Goal: Information Seeking & Learning: Compare options

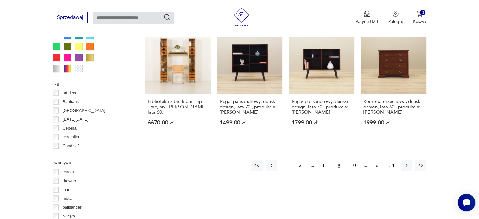
scroll to position [639, 0]
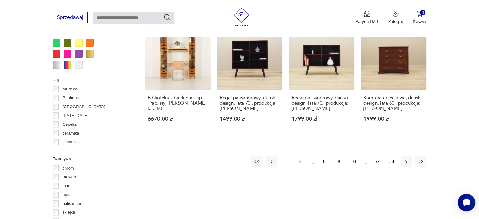
click at [352, 156] on button "10" at bounding box center [353, 161] width 11 height 11
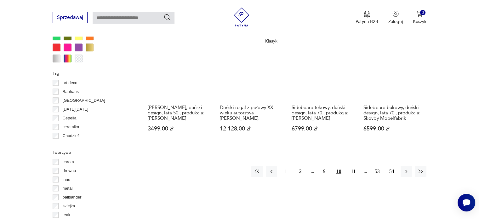
scroll to position [671, 0]
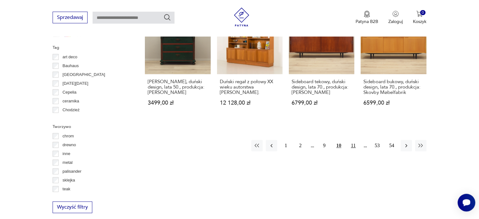
click at [351, 140] on button "11" at bounding box center [353, 145] width 11 height 11
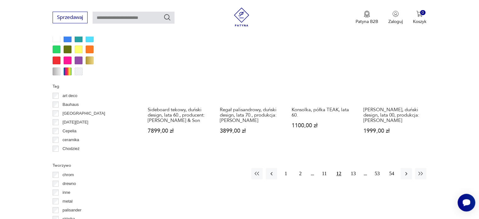
scroll to position [639, 0]
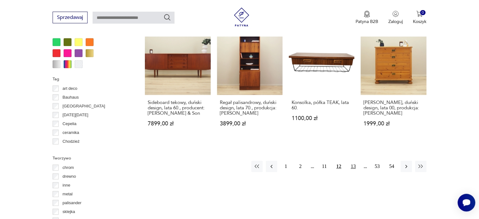
click at [351, 161] on button "13" at bounding box center [353, 166] width 11 height 11
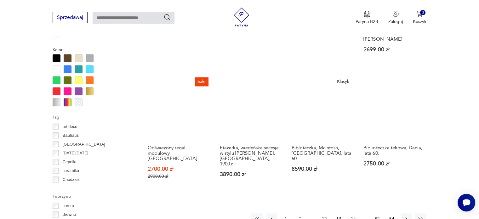
scroll to position [608, 0]
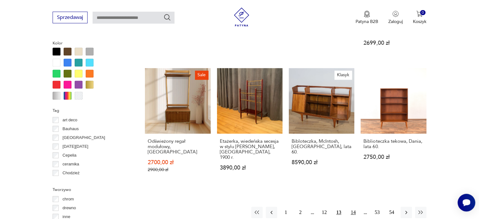
click at [352, 207] on button "14" at bounding box center [353, 212] width 11 height 11
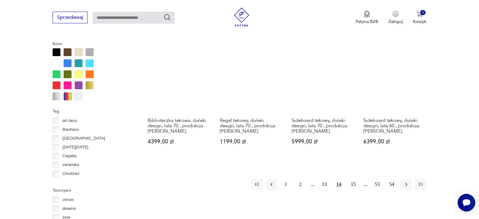
scroll to position [608, 0]
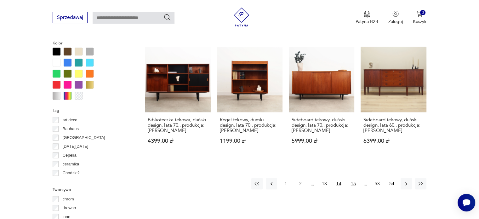
click at [353, 184] on button "15" at bounding box center [353, 183] width 11 height 11
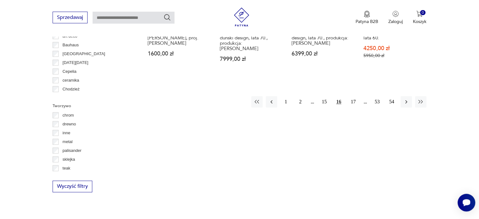
scroll to position [702, 0]
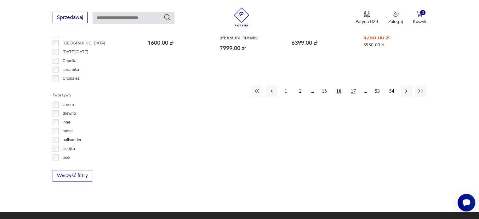
click at [354, 88] on button "17" at bounding box center [353, 90] width 11 height 11
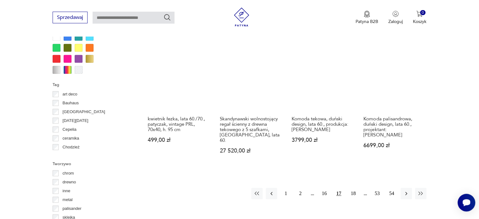
scroll to position [639, 0]
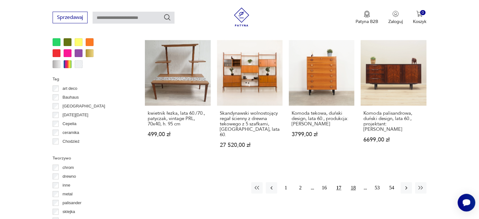
click at [353, 182] on button "18" at bounding box center [353, 187] width 11 height 11
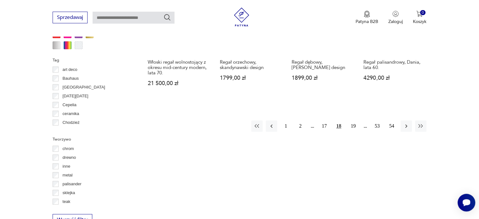
scroll to position [671, 0]
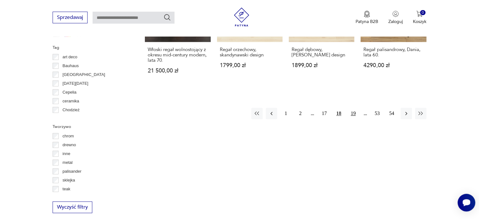
click at [351, 108] on button "19" at bounding box center [353, 113] width 11 height 11
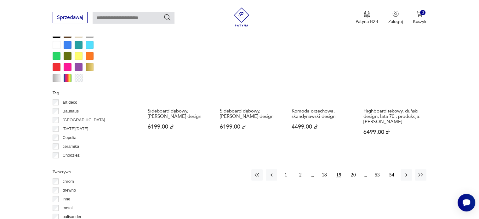
scroll to position [639, 0]
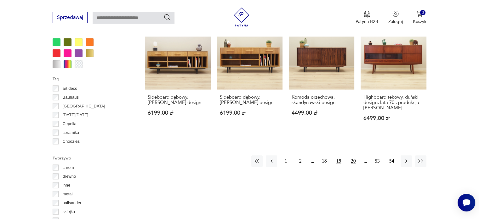
click at [354, 155] on button "20" at bounding box center [353, 160] width 11 height 11
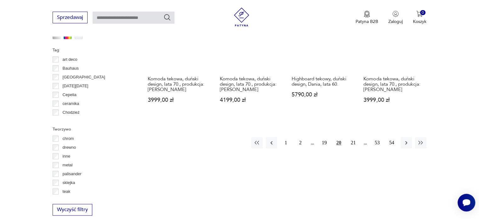
scroll to position [671, 0]
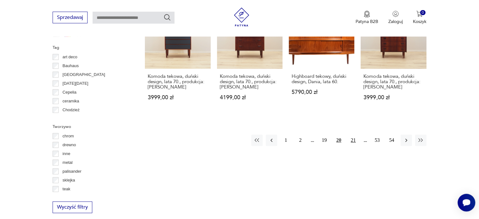
click at [352, 134] on button "21" at bounding box center [353, 139] width 11 height 11
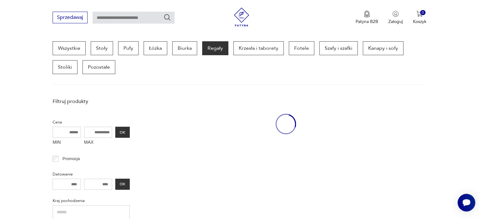
scroll to position [167, 0]
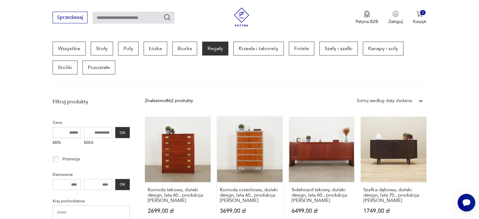
click at [258, 154] on link "Komoda orzechowa, duński design, lata 60., produkcja: Dania 3699,00 zł" at bounding box center [250, 171] width 66 height 109
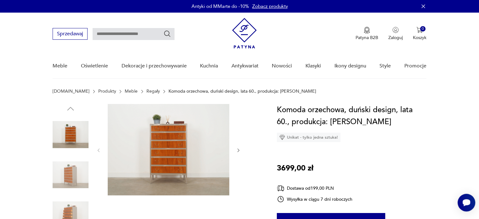
click at [70, 178] on img at bounding box center [71, 175] width 36 height 36
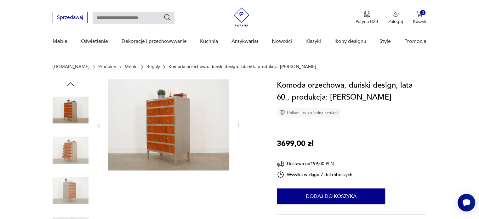
scroll to position [63, 0]
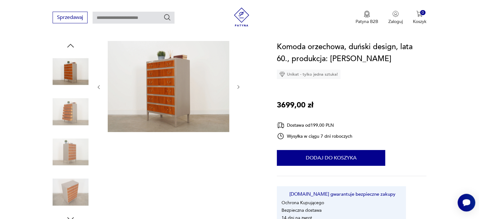
click at [73, 157] on img at bounding box center [71, 152] width 36 height 36
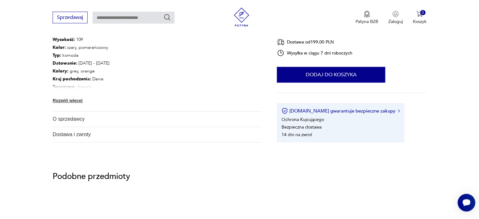
scroll to position [378, 0]
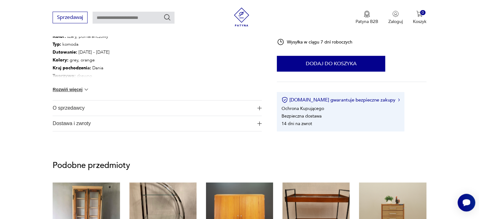
click at [87, 90] on img at bounding box center [86, 89] width 6 height 6
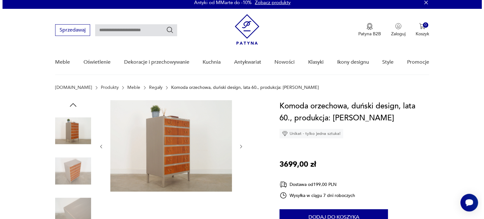
scroll to position [0, 0]
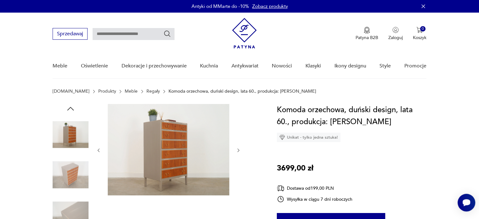
click at [165, 159] on img at bounding box center [169, 149] width 122 height 91
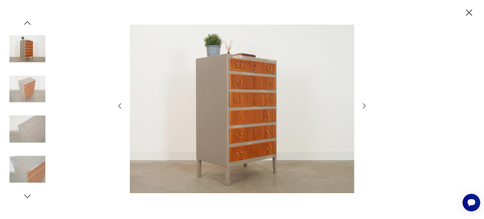
scroll to position [167, 0]
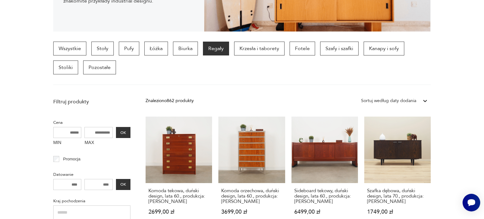
scroll to position [671, 0]
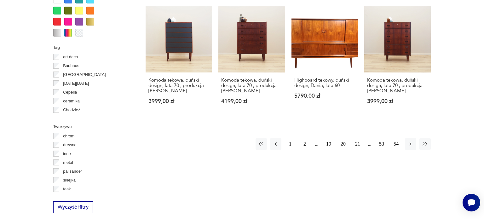
click at [357, 138] on button "21" at bounding box center [357, 143] width 11 height 11
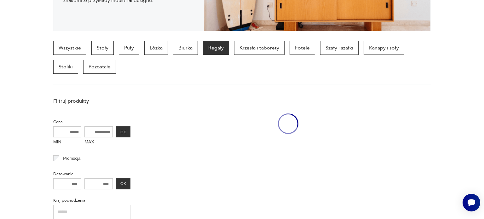
scroll to position [167, 0]
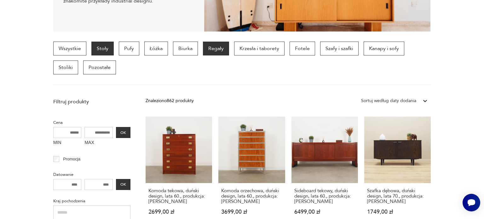
click at [105, 49] on p "Stoły" at bounding box center [102, 49] width 22 height 14
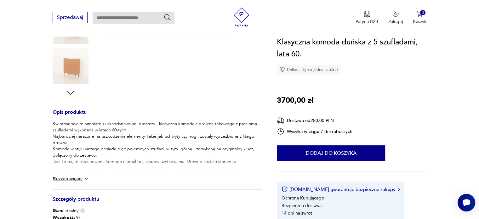
click at [61, 177] on button "Rozwiń więcej" at bounding box center [71, 178] width 37 height 6
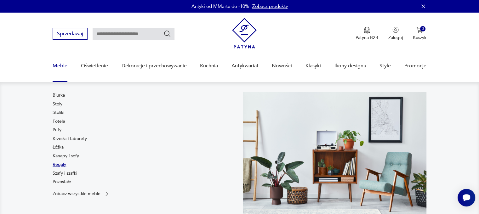
click at [57, 163] on link "Regały" at bounding box center [60, 165] width 14 height 6
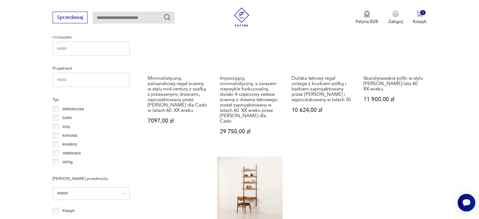
scroll to position [450, 0]
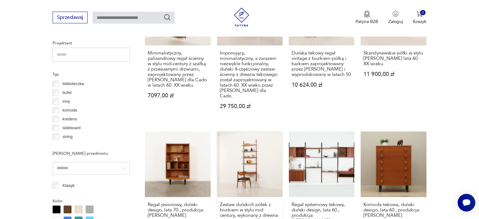
click at [258, 153] on link "Zestaw duńskich półek z biurkiem w stylu mid century, wykonany z drewna tekoweg…" at bounding box center [250, 193] width 66 height 125
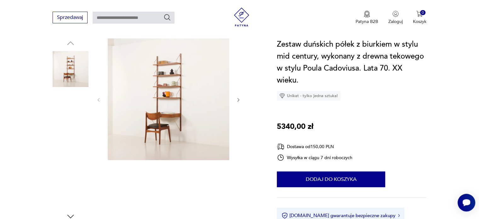
scroll to position [63, 0]
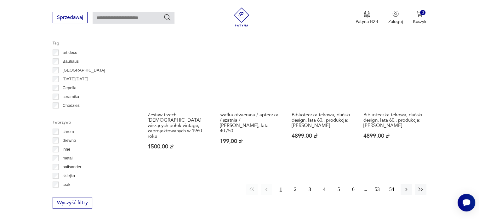
scroll to position [688, 0]
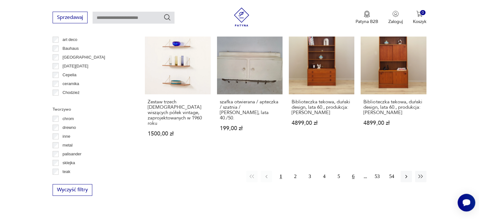
click at [352, 171] on button "6" at bounding box center [353, 176] width 11 height 11
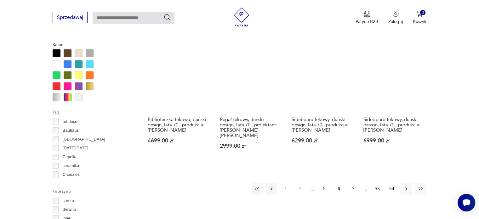
scroll to position [608, 0]
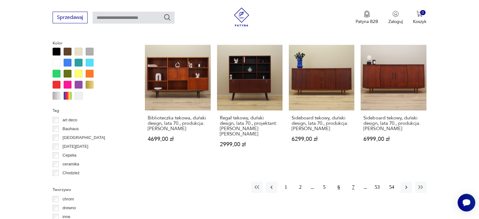
click at [351, 181] on button "7" at bounding box center [353, 186] width 11 height 11
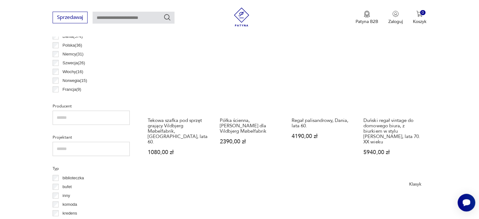
scroll to position [419, 0]
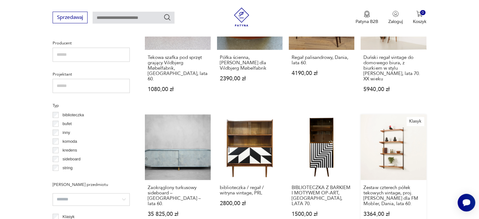
click at [399, 151] on link "Klasyk Zestaw czterech półek tekowych vintage, proj. [PERSON_NAME] dla FM Moble…" at bounding box center [394, 171] width 66 height 115
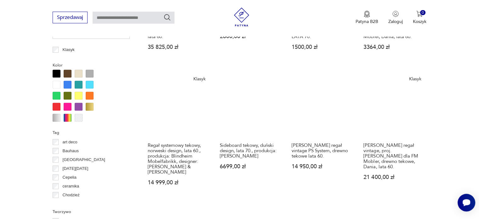
scroll to position [602, 0]
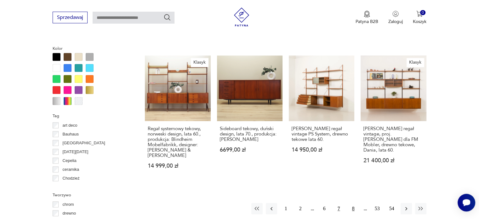
click at [354, 208] on button "8" at bounding box center [353, 208] width 11 height 11
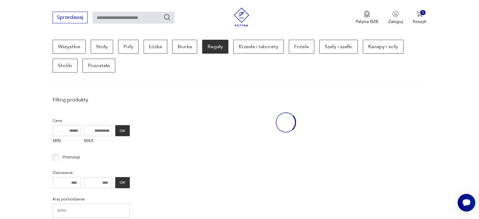
scroll to position [167, 0]
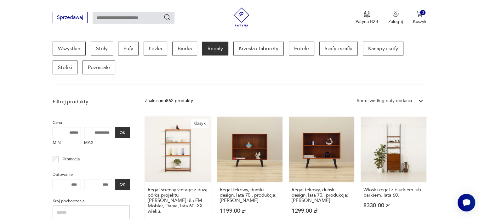
click at [189, 156] on link "Klasyk Regał ścienny vintage z dużą półką projektu [PERSON_NAME] dla FM Mobler,…" at bounding box center [178, 177] width 66 height 120
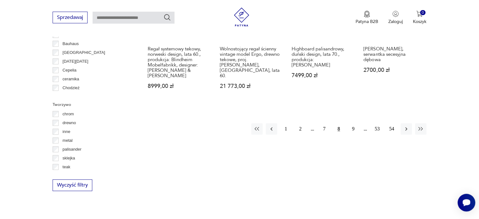
scroll to position [734, 0]
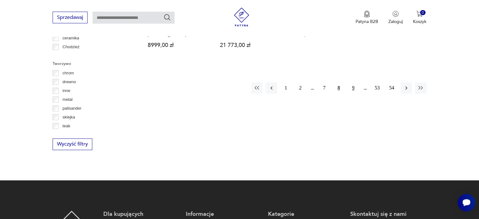
click at [355, 82] on button "9" at bounding box center [353, 87] width 11 height 11
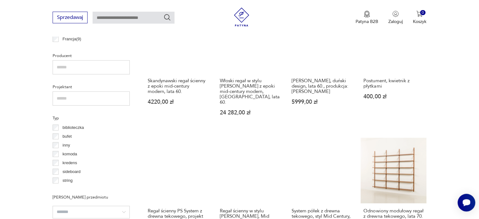
scroll to position [419, 0]
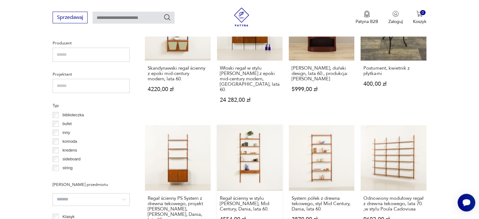
click at [249, 147] on link "Regał ścienny w stylu [PERSON_NAME], Mid Century, Dania, lata 60. 4554,00 zł" at bounding box center [250, 185] width 66 height 120
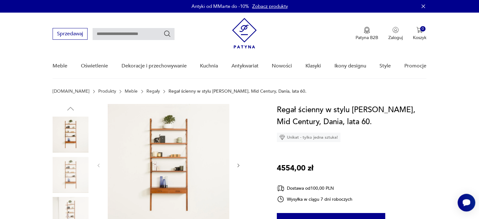
click at [189, 172] on img at bounding box center [169, 165] width 122 height 122
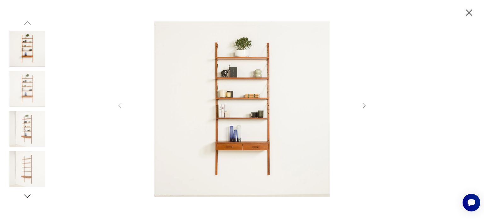
click at [28, 132] on img at bounding box center [27, 129] width 36 height 36
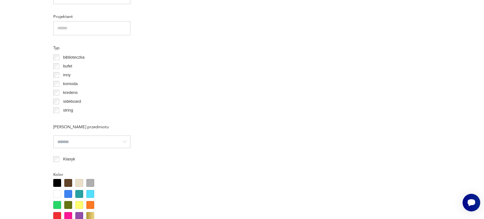
scroll to position [477, 0]
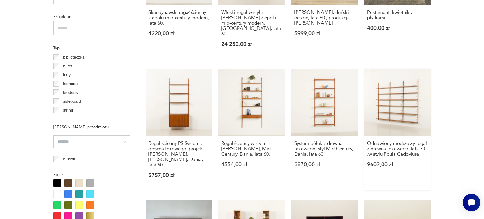
click at [394, 99] on link "Odnowiony modułowy regał z drewna tekowego, lata 70. ,w stylu Poula Cadoviusa 9…" at bounding box center [397, 129] width 66 height 121
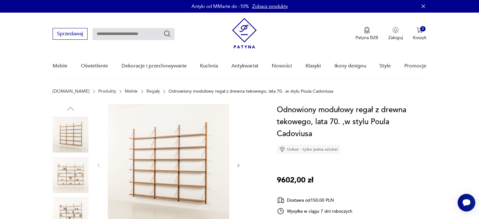
click at [72, 182] on img at bounding box center [71, 175] width 36 height 36
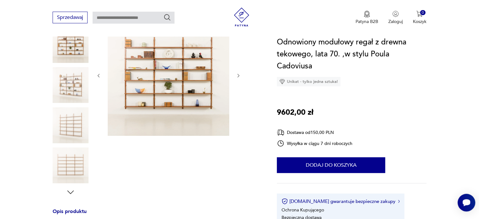
scroll to position [94, 0]
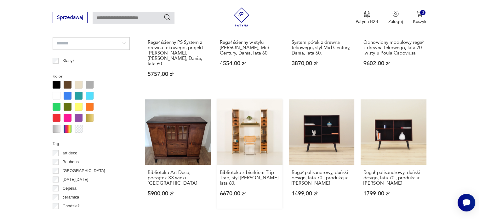
scroll to position [566, 0]
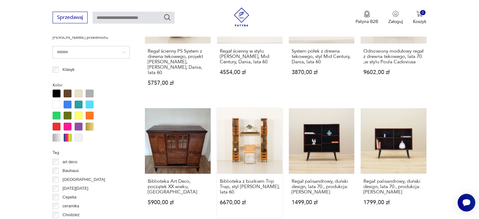
click at [254, 124] on link "Biblioteka z biurkiem Trip Trap, styl [PERSON_NAME], lata 60. 6670,00 zł" at bounding box center [250, 162] width 66 height 109
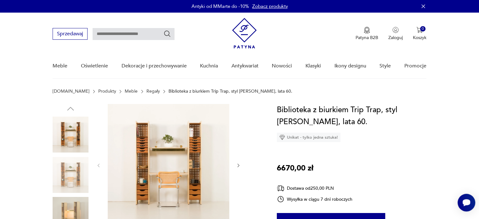
click at [238, 165] on icon "button" at bounding box center [238, 165] width 5 height 5
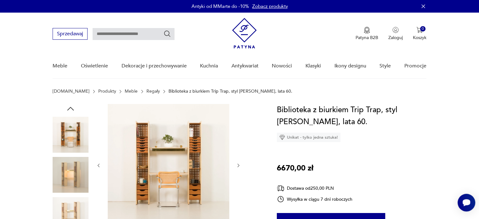
click at [246, 164] on div at bounding box center [157, 195] width 209 height 183
click at [239, 163] on icon "button" at bounding box center [238, 165] width 5 height 5
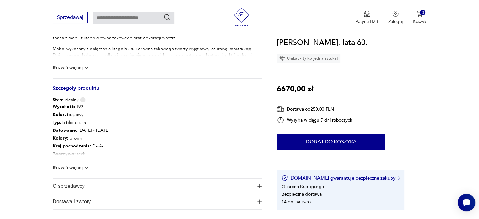
scroll to position [315, 0]
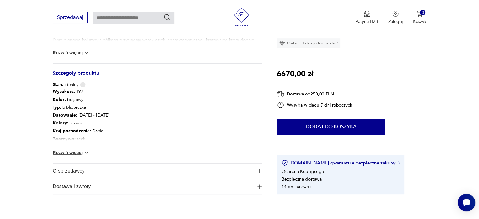
click at [76, 155] on button "Rozwiń więcej" at bounding box center [71, 152] width 37 height 6
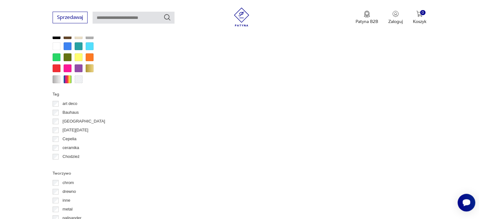
scroll to position [624, 0]
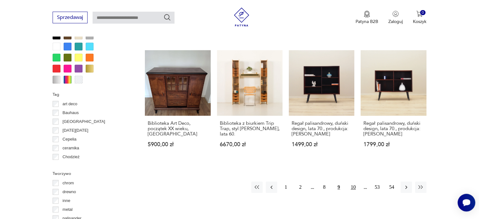
click at [354, 181] on button "10" at bounding box center [353, 186] width 11 height 11
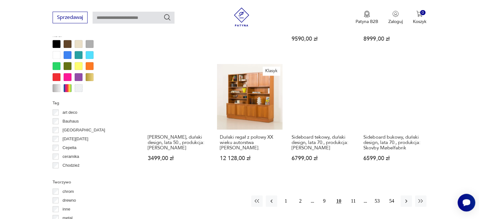
scroll to position [671, 0]
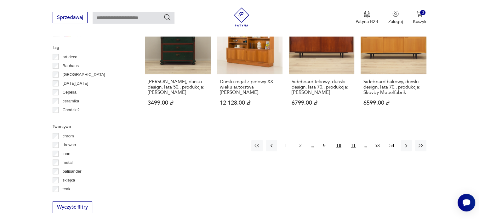
click at [354, 140] on button "11" at bounding box center [353, 145] width 11 height 11
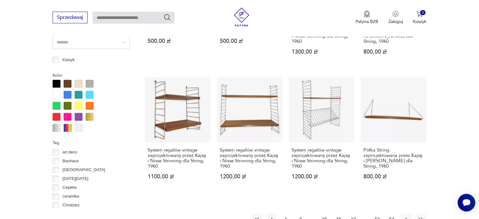
scroll to position [576, 0]
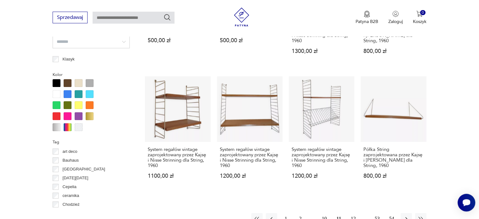
click at [352, 213] on button "12" at bounding box center [353, 218] width 11 height 11
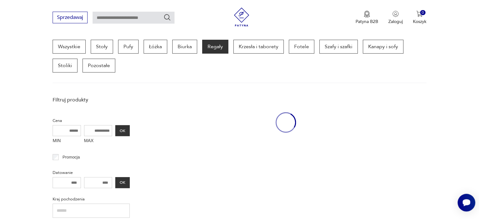
scroll to position [167, 0]
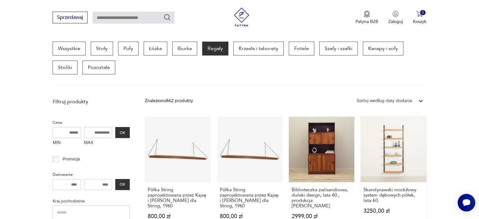
click at [398, 168] on link "Skandynawski modułowy system dębowych półek, lata 60. 3250,00 zł" at bounding box center [394, 174] width 66 height 115
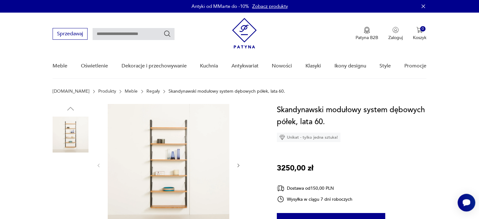
click at [74, 203] on img at bounding box center [71, 215] width 36 height 36
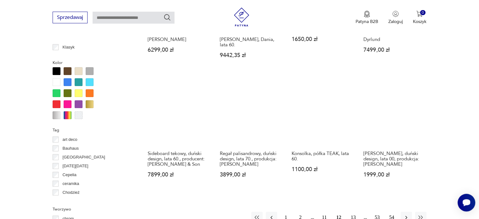
scroll to position [670, 0]
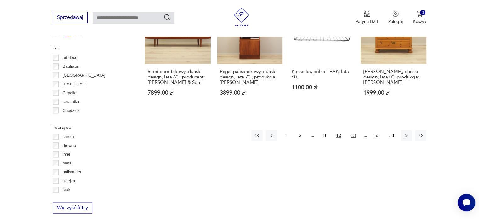
click at [353, 130] on button "13" at bounding box center [353, 135] width 11 height 11
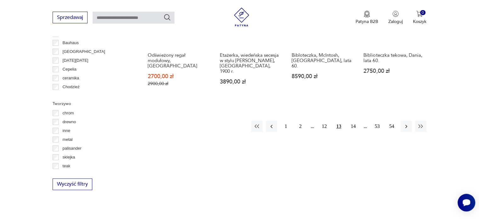
scroll to position [702, 0]
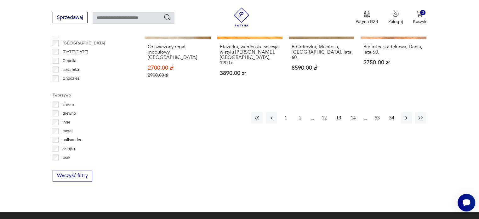
click at [354, 112] on button "14" at bounding box center [353, 117] width 11 height 11
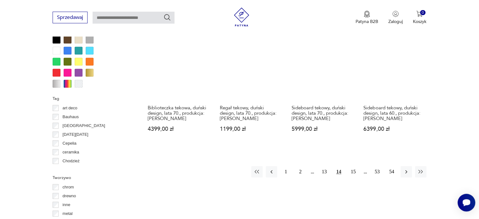
scroll to position [671, 0]
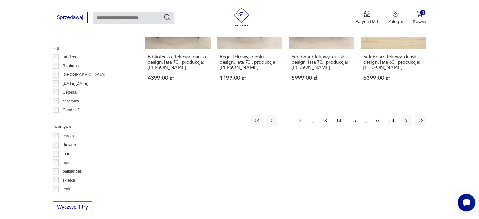
click at [354, 120] on button "15" at bounding box center [353, 120] width 11 height 11
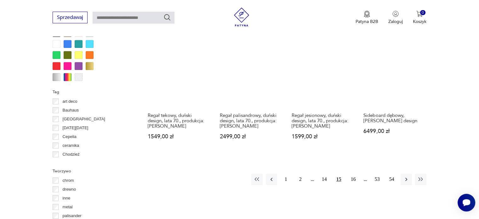
scroll to position [639, 0]
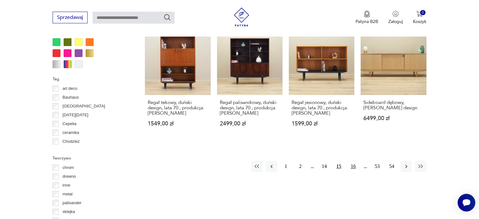
click at [354, 161] on button "16" at bounding box center [353, 166] width 11 height 11
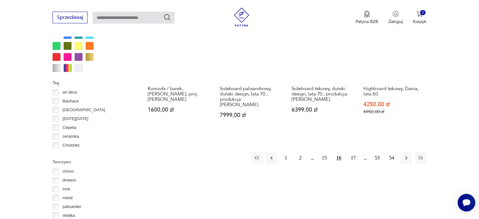
scroll to position [639, 0]
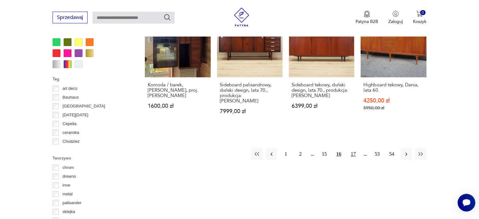
click at [354, 149] on button "17" at bounding box center [353, 153] width 11 height 11
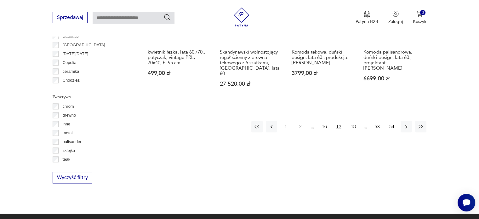
scroll to position [702, 0]
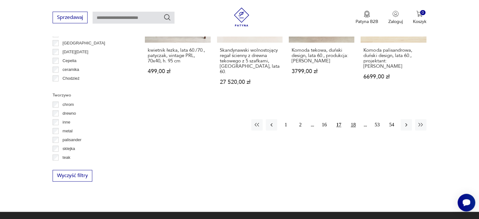
click at [351, 119] on button "18" at bounding box center [353, 124] width 11 height 11
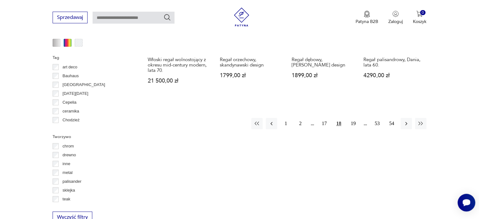
scroll to position [671, 0]
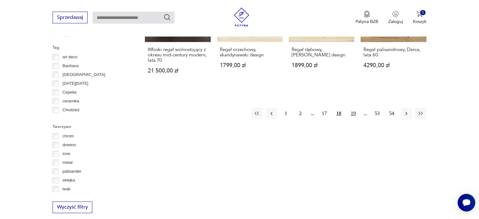
click at [354, 108] on button "19" at bounding box center [353, 113] width 11 height 11
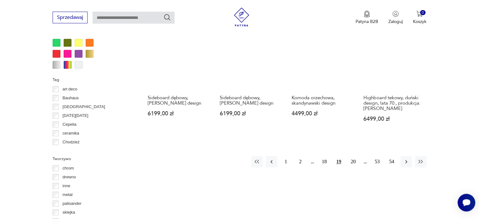
scroll to position [639, 0]
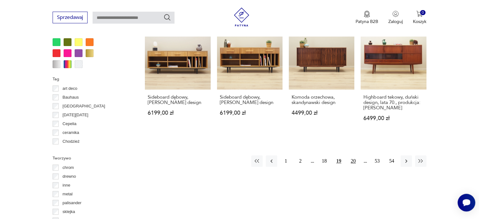
click at [356, 155] on button "20" at bounding box center [353, 160] width 11 height 11
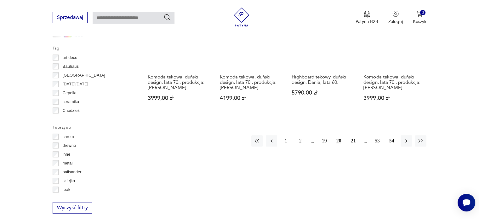
scroll to position [671, 0]
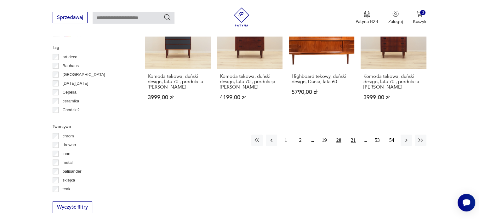
click at [355, 134] on button "21" at bounding box center [353, 139] width 11 height 11
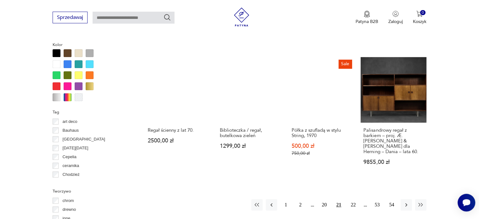
scroll to position [608, 0]
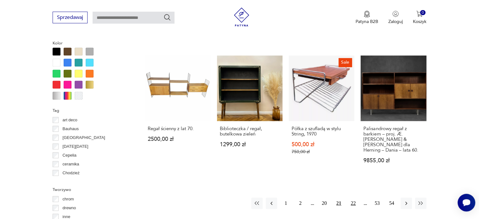
click at [352, 197] on button "22" at bounding box center [353, 202] width 11 height 11
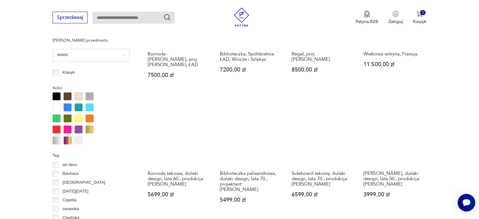
scroll to position [576, 0]
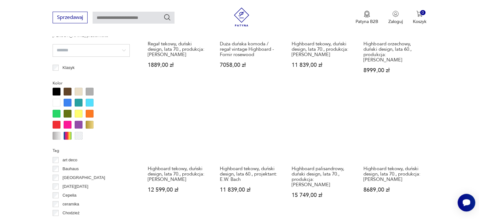
scroll to position [576, 0]
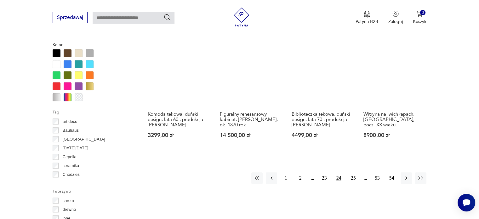
scroll to position [608, 0]
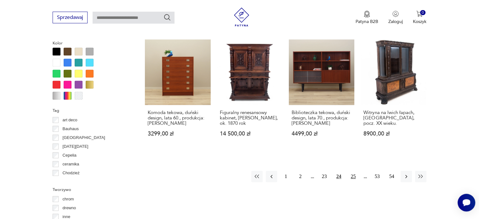
click at [352, 173] on button "25" at bounding box center [353, 176] width 11 height 11
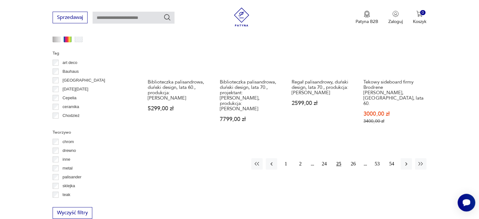
scroll to position [671, 0]
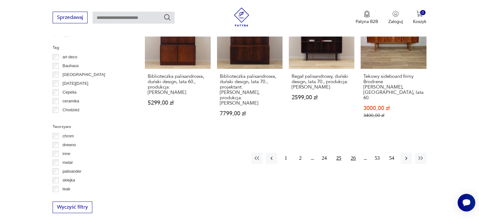
click at [354, 152] on button "26" at bounding box center [353, 157] width 11 height 11
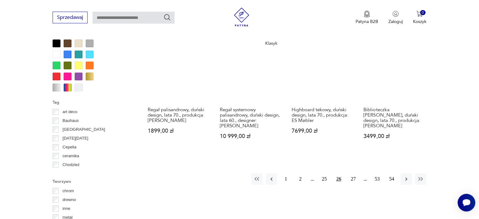
scroll to position [639, 0]
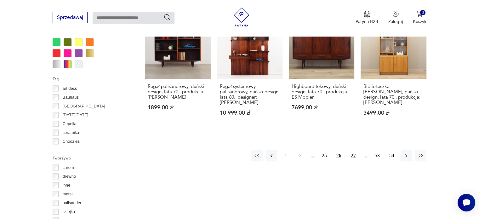
click at [351, 150] on button "27" at bounding box center [353, 155] width 11 height 11
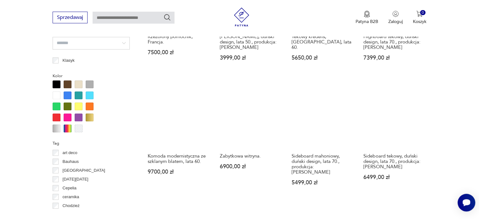
scroll to position [576, 0]
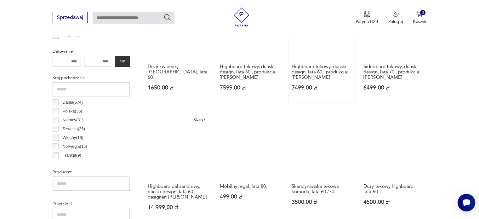
scroll to position [293, 0]
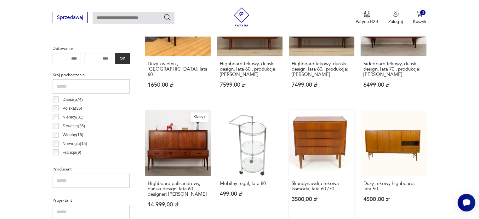
click at [330, 146] on link "Skandynawska tekowa komoda, lata 60./70. 3500,00 zł" at bounding box center [322, 164] width 66 height 109
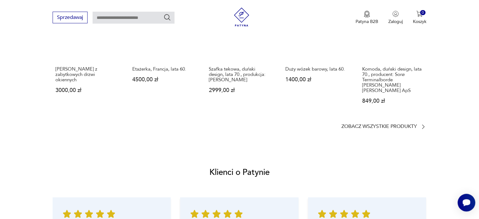
scroll to position [535, 0]
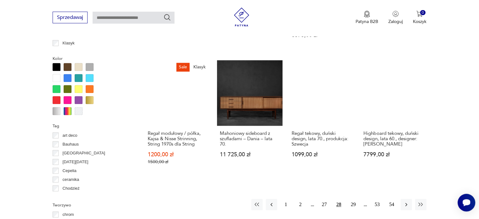
scroll to position [608, 0]
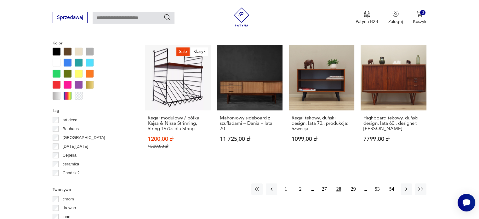
click at [338, 183] on button "28" at bounding box center [338, 188] width 11 height 11
click at [339, 183] on button "28" at bounding box center [338, 188] width 11 height 11
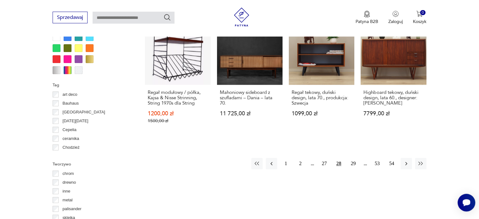
scroll to position [639, 0]
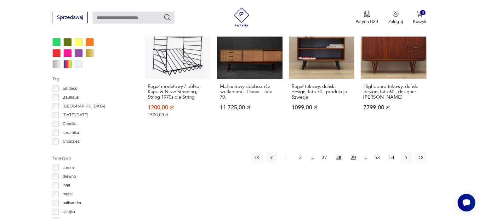
click at [352, 152] on button "29" at bounding box center [353, 157] width 11 height 11
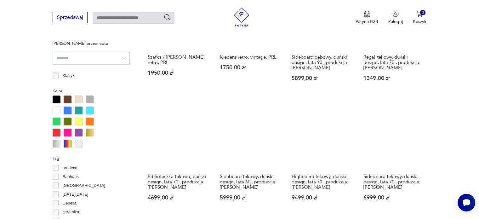
scroll to position [608, 0]
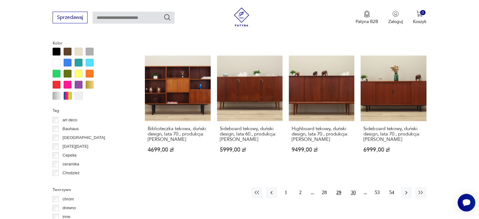
click at [353, 187] on button "30" at bounding box center [353, 192] width 11 height 11
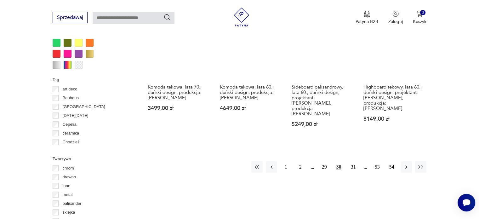
scroll to position [639, 0]
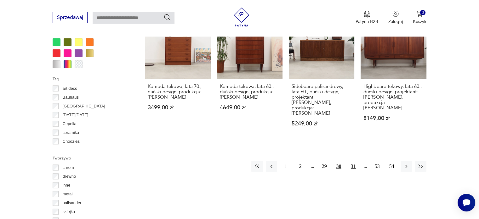
click at [354, 161] on button "31" at bounding box center [353, 166] width 11 height 11
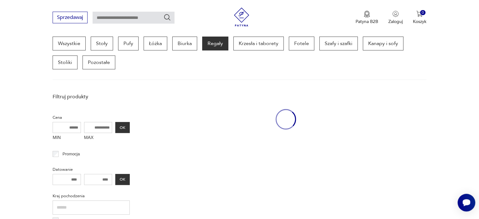
scroll to position [167, 0]
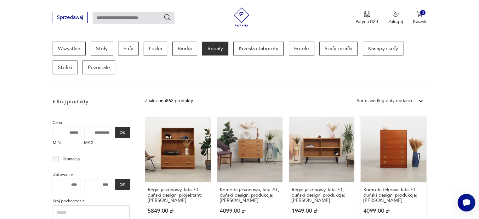
click at [398, 150] on link "Komoda tekowa, lata 70., duński design, produkcja: [PERSON_NAME] 4099,00 zł" at bounding box center [394, 171] width 66 height 109
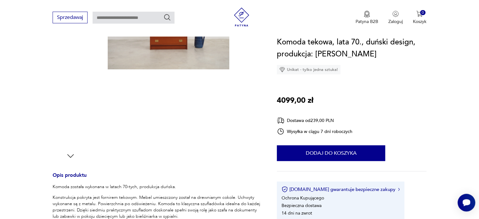
scroll to position [220, 0]
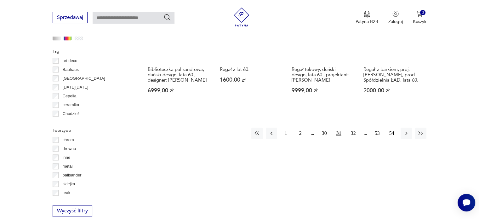
scroll to position [671, 0]
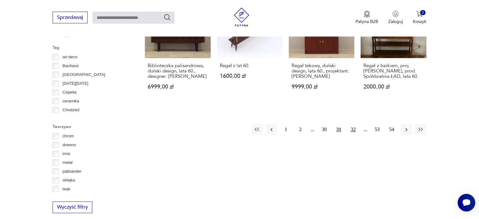
click at [353, 124] on button "32" at bounding box center [353, 129] width 11 height 11
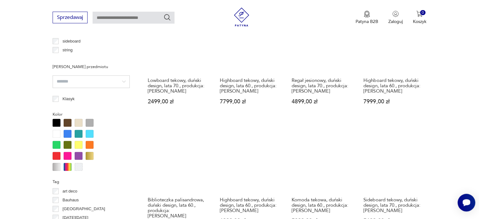
scroll to position [576, 0]
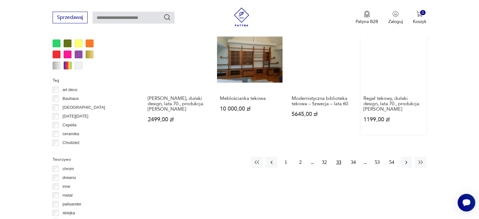
scroll to position [639, 0]
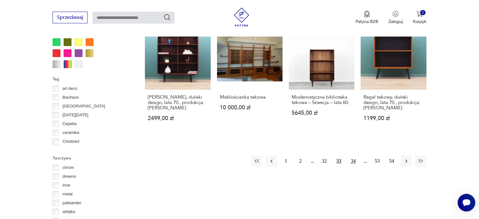
click at [352, 155] on button "34" at bounding box center [353, 160] width 11 height 11
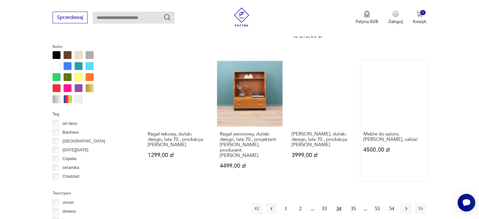
scroll to position [608, 0]
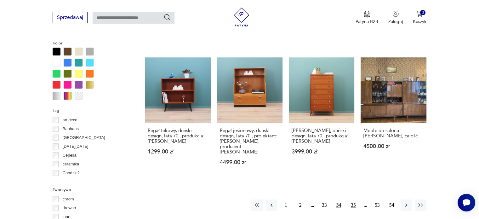
click at [351, 199] on button "35" at bounding box center [353, 204] width 11 height 11
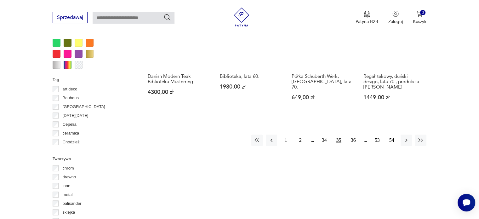
scroll to position [639, 0]
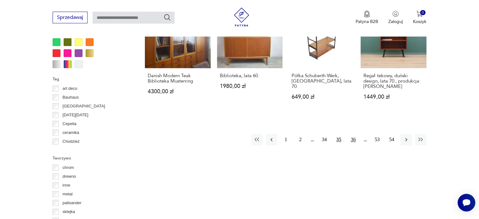
click at [351, 138] on button "36" at bounding box center [353, 139] width 11 height 11
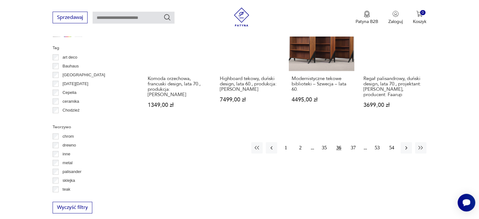
scroll to position [671, 0]
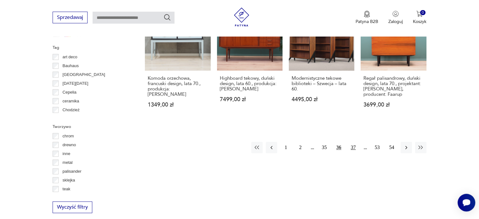
click at [353, 142] on button "37" at bounding box center [353, 147] width 11 height 11
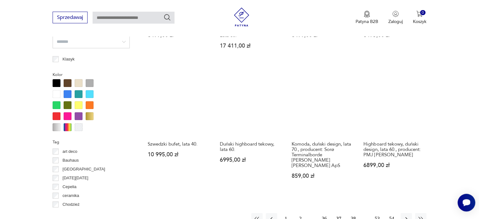
scroll to position [608, 0]
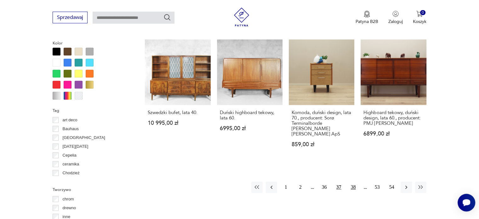
click at [353, 185] on button "38" at bounding box center [353, 186] width 11 height 11
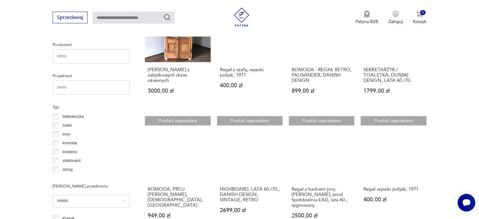
scroll to position [419, 0]
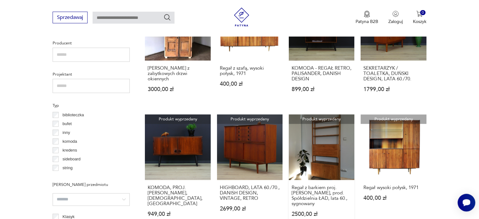
click at [315, 153] on link "Produkt wyprzedany Regał z barkiem proj. [PERSON_NAME], prod. Spółdzielnia ŁAD,…" at bounding box center [322, 171] width 66 height 115
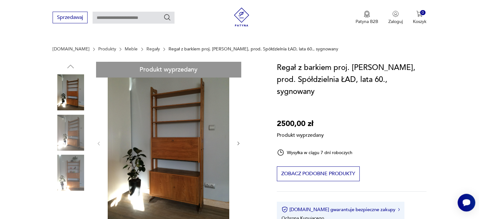
scroll to position [31, 0]
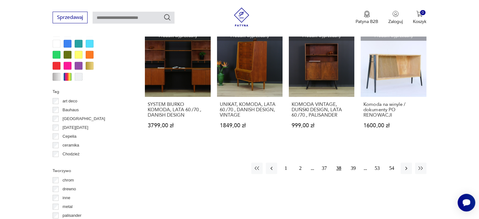
scroll to position [635, 0]
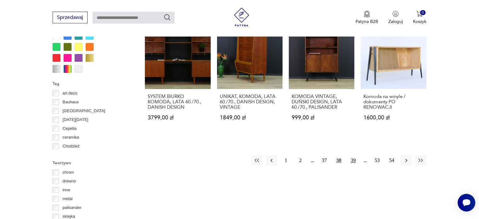
click at [354, 155] on button "39" at bounding box center [353, 160] width 11 height 11
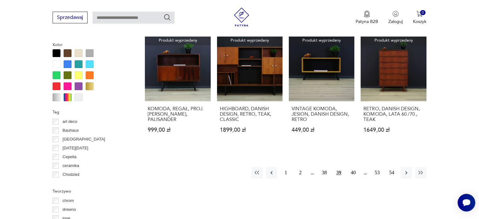
scroll to position [608, 0]
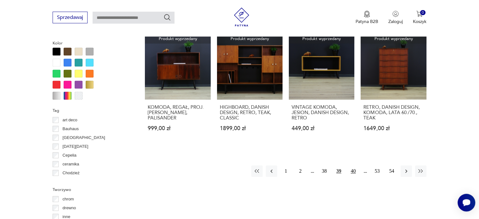
click at [351, 169] on button "40" at bounding box center [353, 170] width 11 height 11
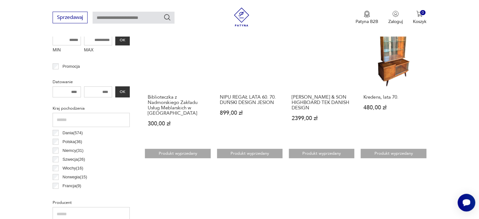
scroll to position [293, 0]
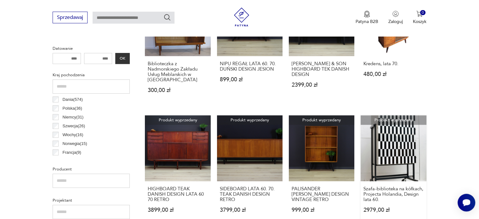
click at [391, 147] on link "Produkt wyprzedany Szafa-biblioteka na kółkach, Projecta Holandia, Design lata …" at bounding box center [394, 169] width 66 height 109
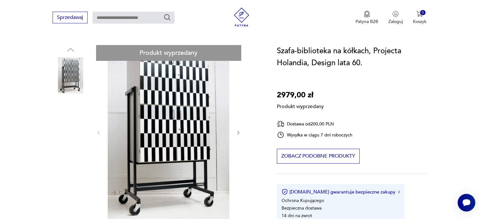
scroll to position [63, 0]
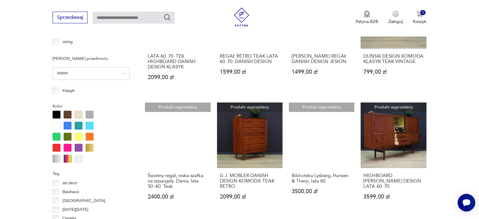
scroll to position [608, 0]
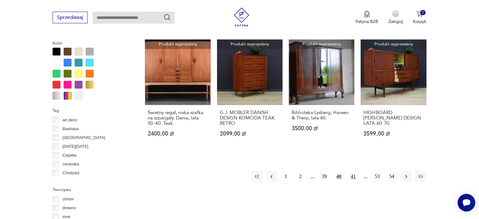
click at [352, 177] on button "41" at bounding box center [353, 176] width 11 height 11
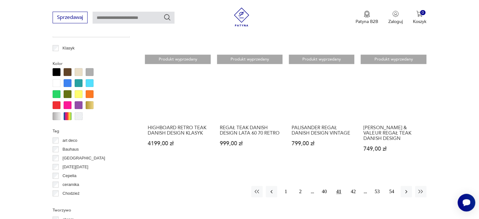
scroll to position [576, 0]
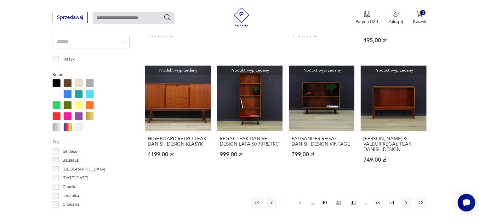
click at [355, 197] on button "42" at bounding box center [353, 202] width 11 height 11
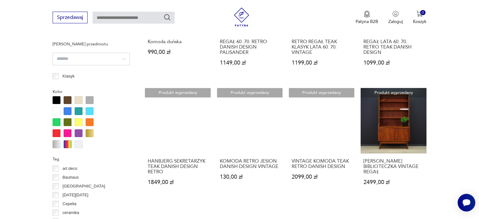
scroll to position [576, 0]
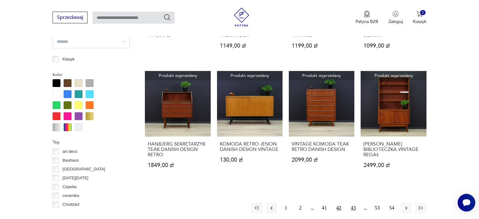
click at [353, 208] on button "43" at bounding box center [353, 207] width 11 height 11
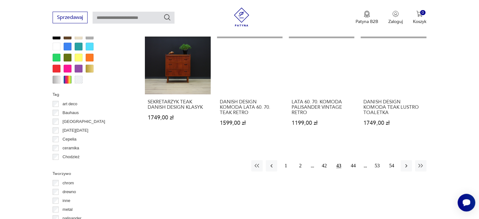
scroll to position [639, 0]
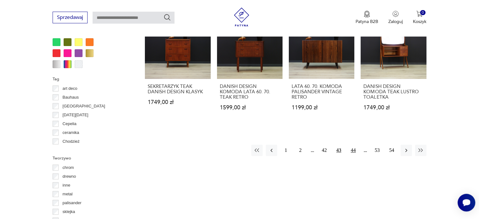
click at [351, 147] on button "44" at bounding box center [353, 150] width 11 height 11
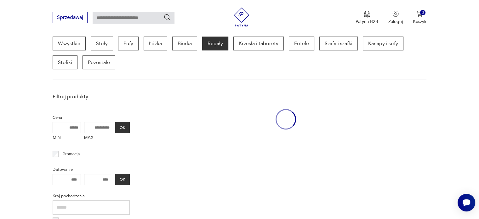
scroll to position [167, 0]
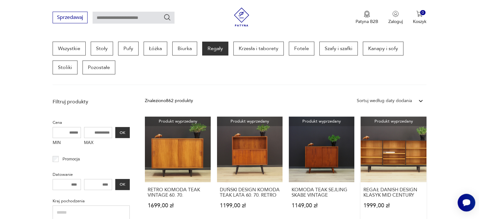
click at [406, 161] on link "Produkt wyprzedany REGAŁ DANISH DESIGN KLASYK MID CENTURY 1999,00 zł" at bounding box center [394, 169] width 66 height 104
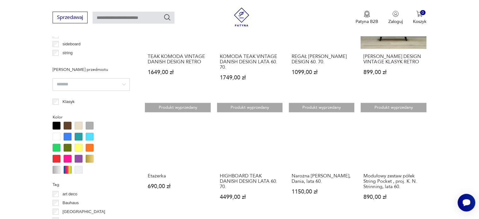
scroll to position [545, 0]
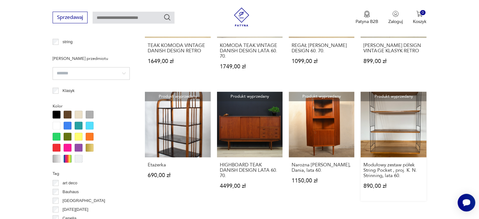
click at [402, 125] on link "Produkt wyprzedany Modułowy zestaw półek String Pocket , proj. K. N. Strinning,…" at bounding box center [394, 146] width 66 height 109
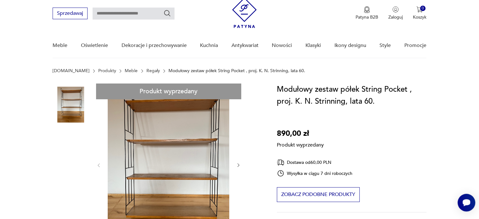
scroll to position [31, 0]
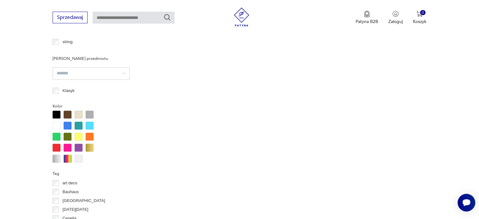
scroll to position [603, 0]
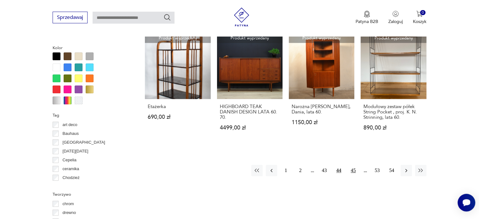
click at [351, 165] on button "45" at bounding box center [353, 170] width 11 height 11
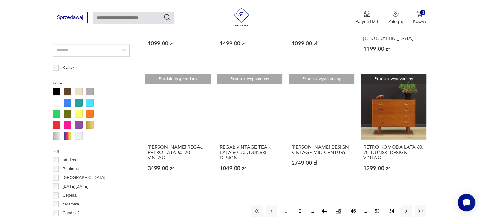
scroll to position [576, 0]
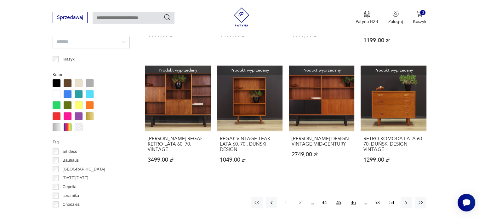
click at [354, 197] on button "46" at bounding box center [353, 202] width 11 height 11
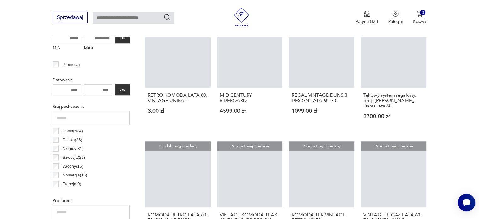
scroll to position [356, 0]
